Goal: Information Seeking & Learning: Learn about a topic

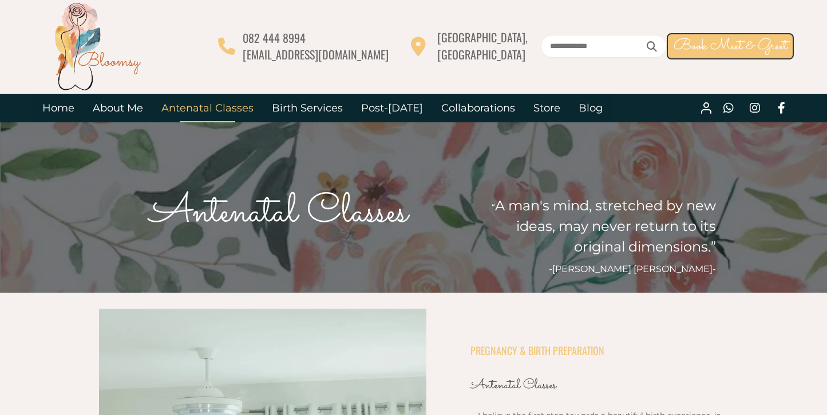
click at [815, 27] on div "082 444 8994 info@bloomsy.co.za Moreleta Park, Pretoria East Book Meet & Greet" at bounding box center [413, 47] width 827 height 94
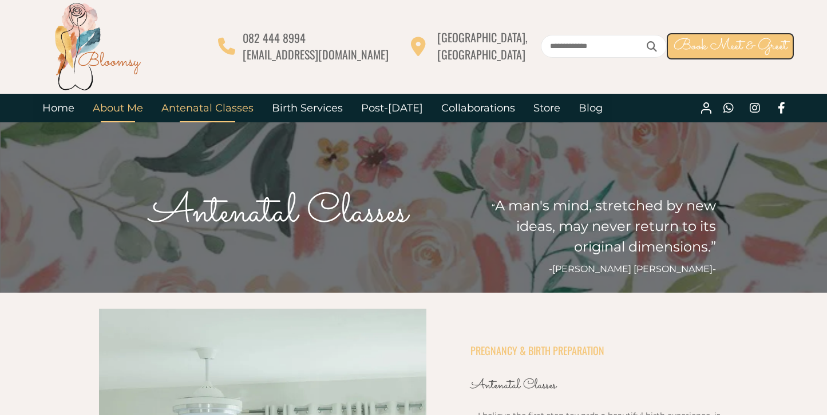
click at [122, 116] on link "About Me" at bounding box center [118, 108] width 69 height 29
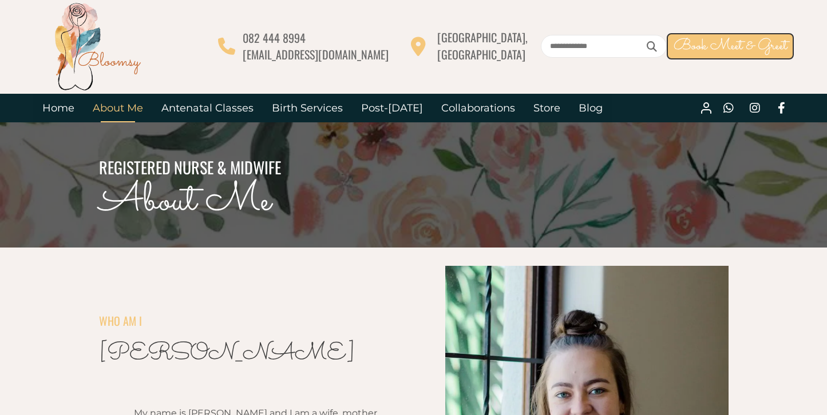
click at [728, 108] on icon at bounding box center [728, 108] width 25 height 25
click at [706, 110] on icon at bounding box center [705, 111] width 9 height 3
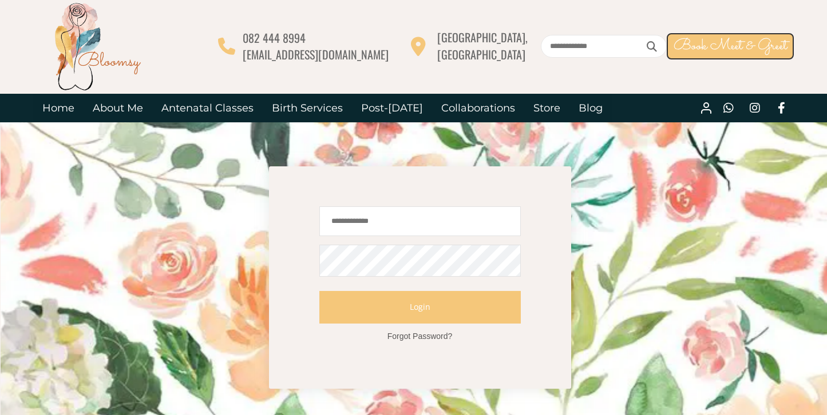
click at [756, 164] on img at bounding box center [413, 163] width 827 height 1470
click at [54, 112] on link "Home" at bounding box center [58, 108] width 50 height 29
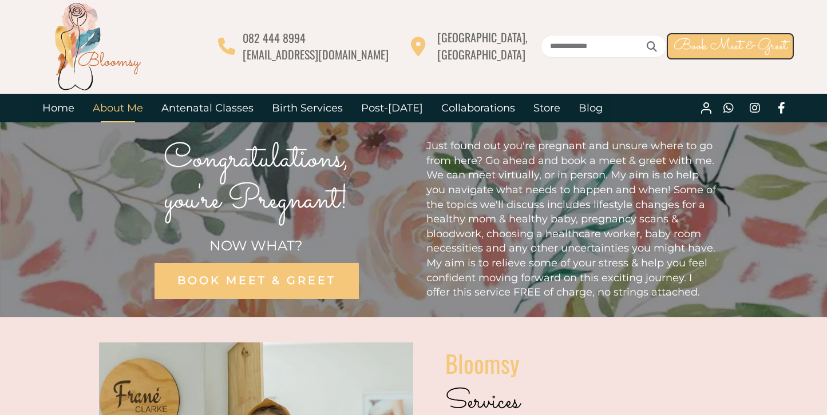
click at [119, 110] on link "About Me" at bounding box center [118, 108] width 69 height 29
